Goal: Find specific page/section: Find specific page/section

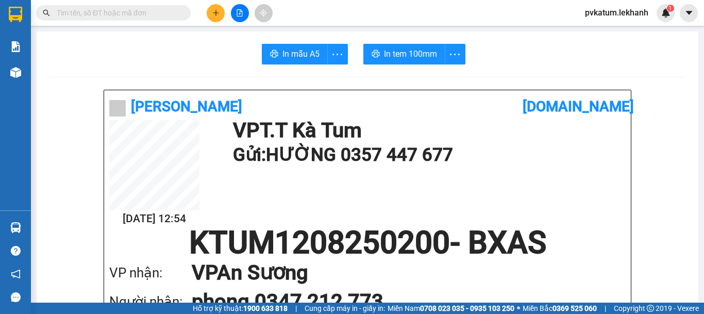
click at [221, 14] on button at bounding box center [216, 13] width 18 height 18
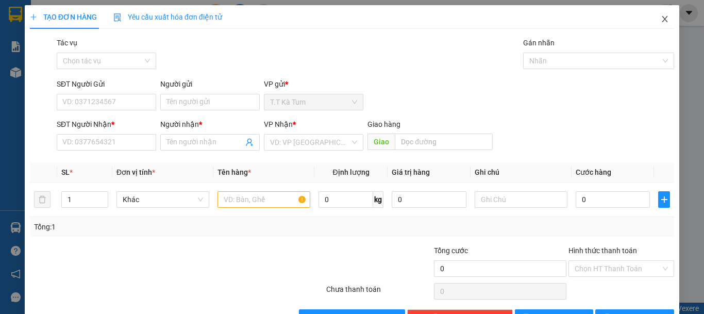
click at [661, 21] on icon "close" at bounding box center [665, 19] width 8 height 8
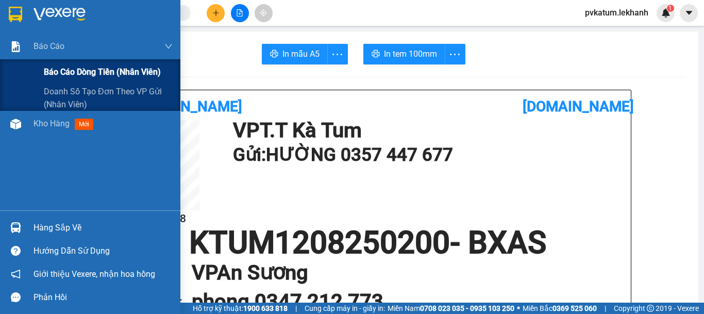
click at [99, 71] on span "Báo cáo dòng tiền (nhân viên)" at bounding box center [102, 71] width 117 height 13
